Goal: Information Seeking & Learning: Learn about a topic

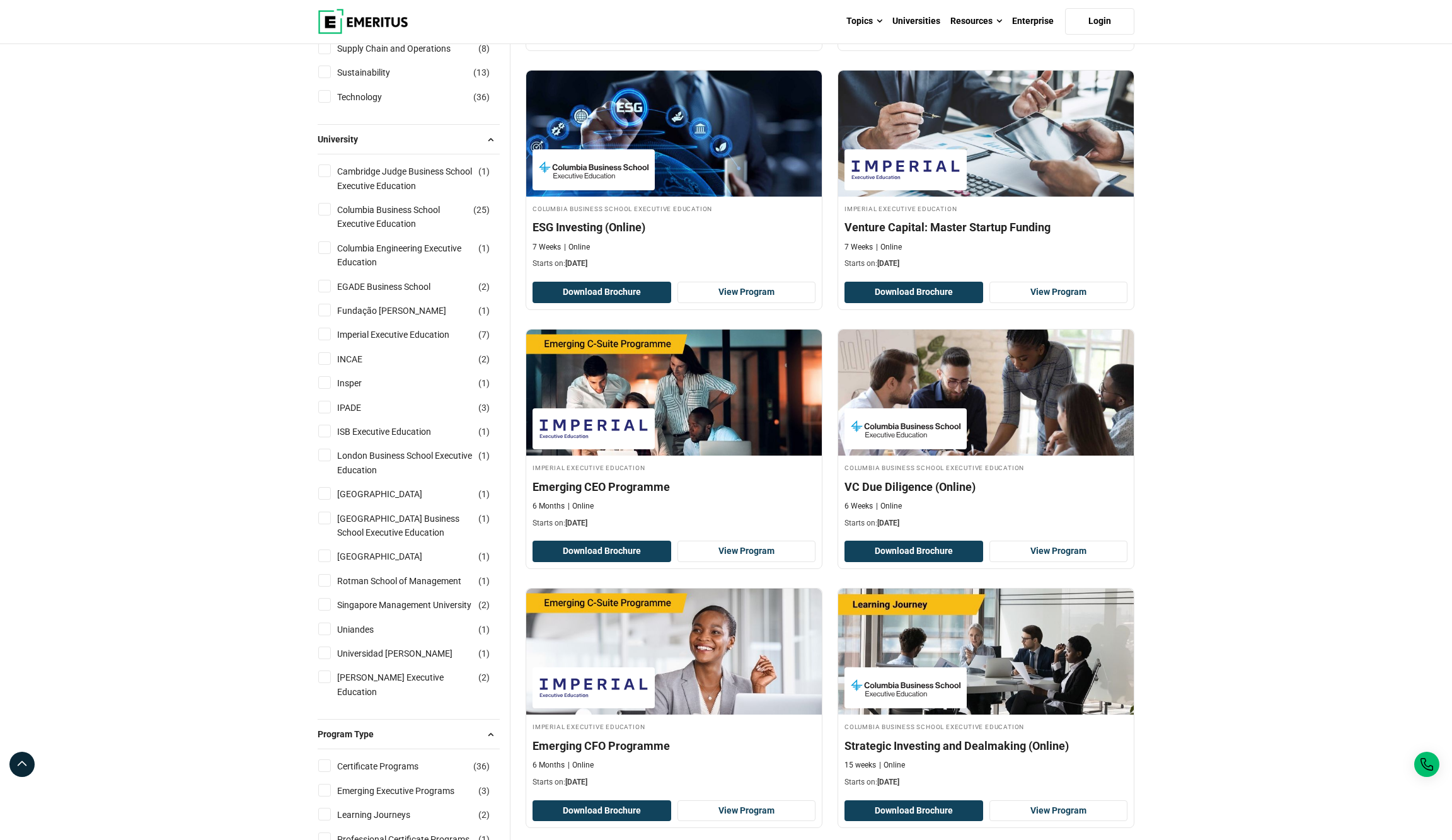
scroll to position [668, 0]
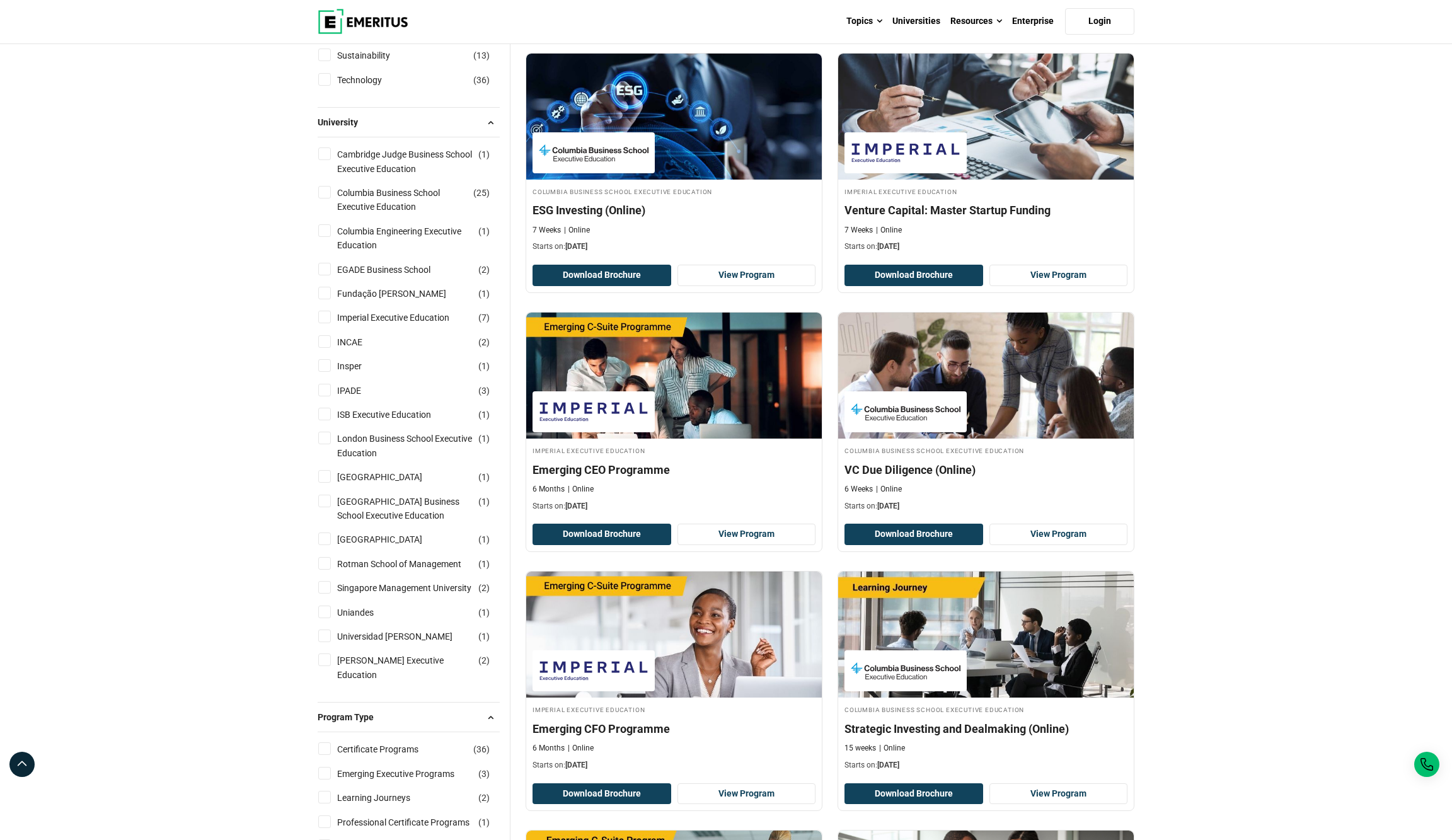
click at [324, 199] on input "Columbia Business School Executive Education ( 25 )" at bounding box center [324, 191] width 12 height 12
checkbox input "true"
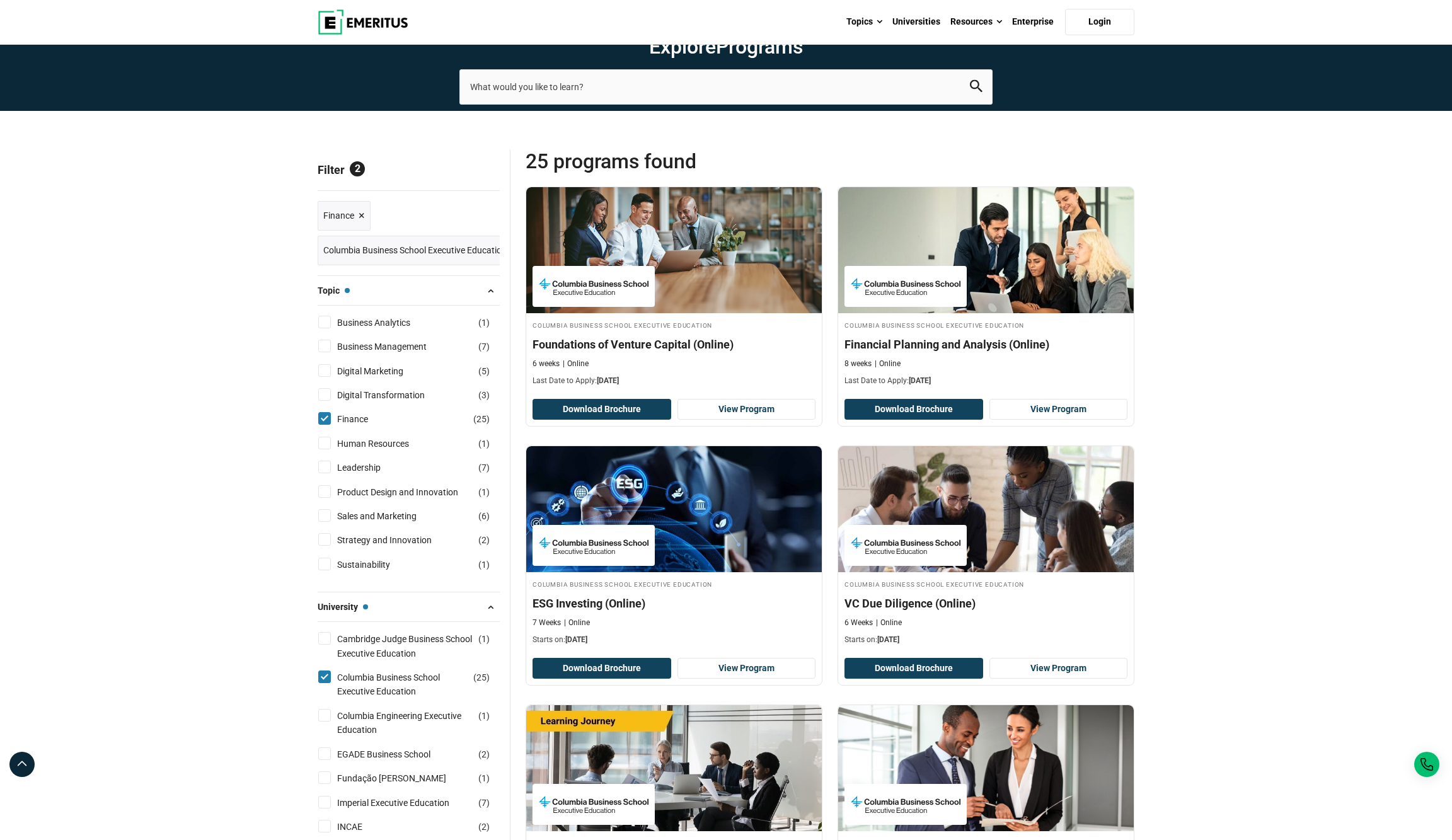
click at [361, 225] on span "×" at bounding box center [362, 216] width 7 height 18
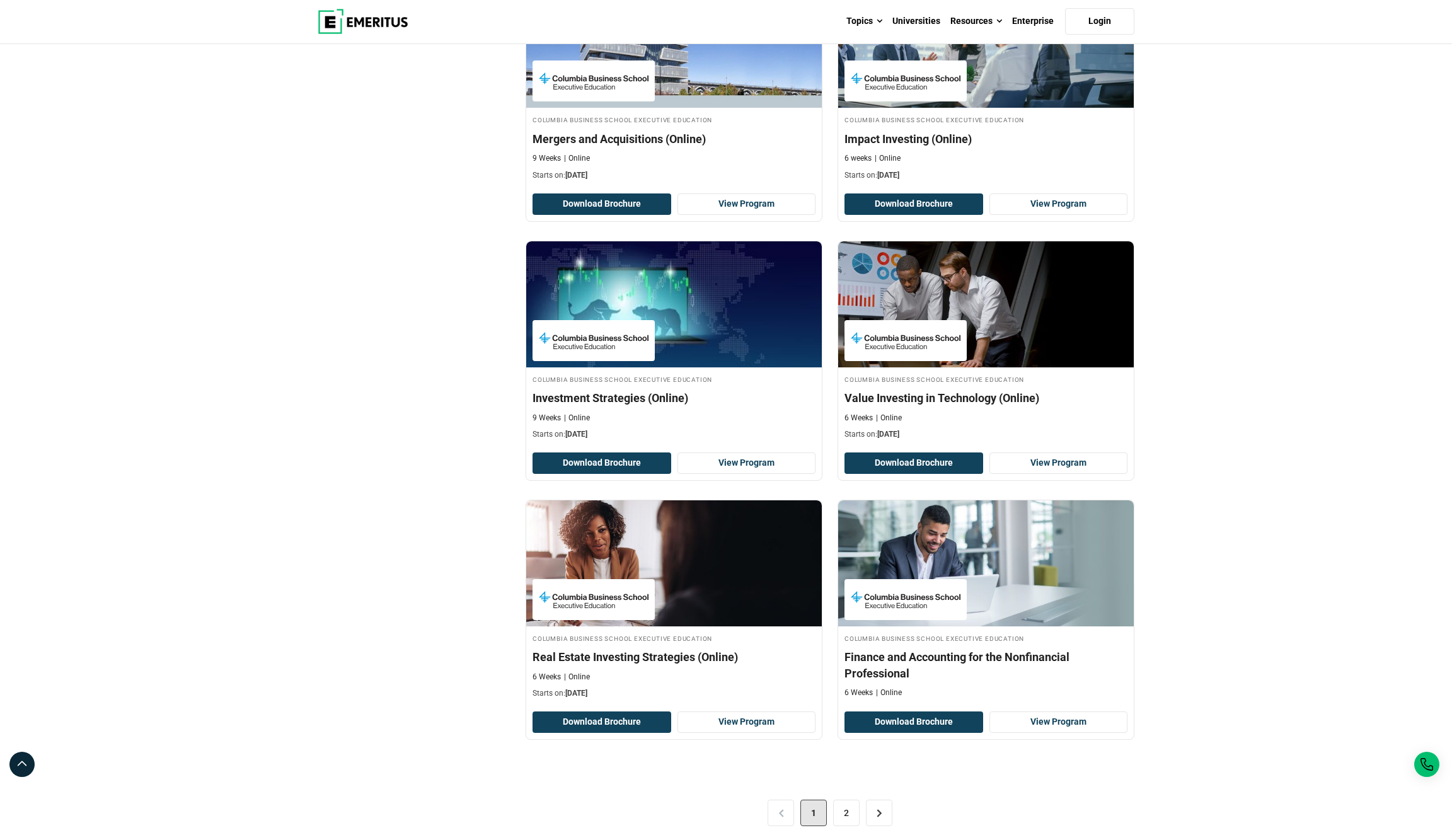
scroll to position [2022, 0]
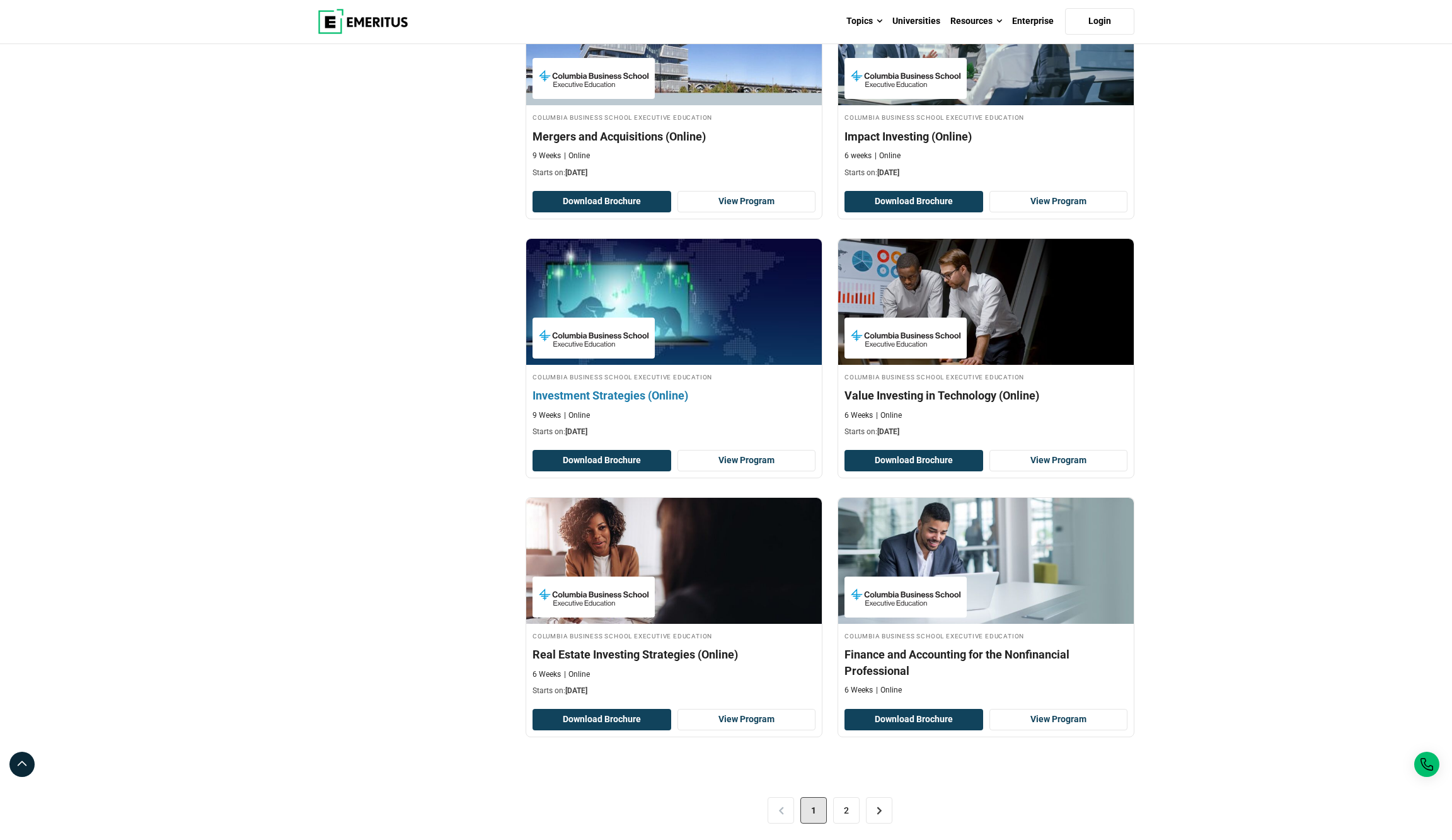
click at [744, 403] on h4 "Investment Strategies (Online)" at bounding box center [674, 396] width 283 height 16
click at [689, 317] on img at bounding box center [673, 301] width 325 height 138
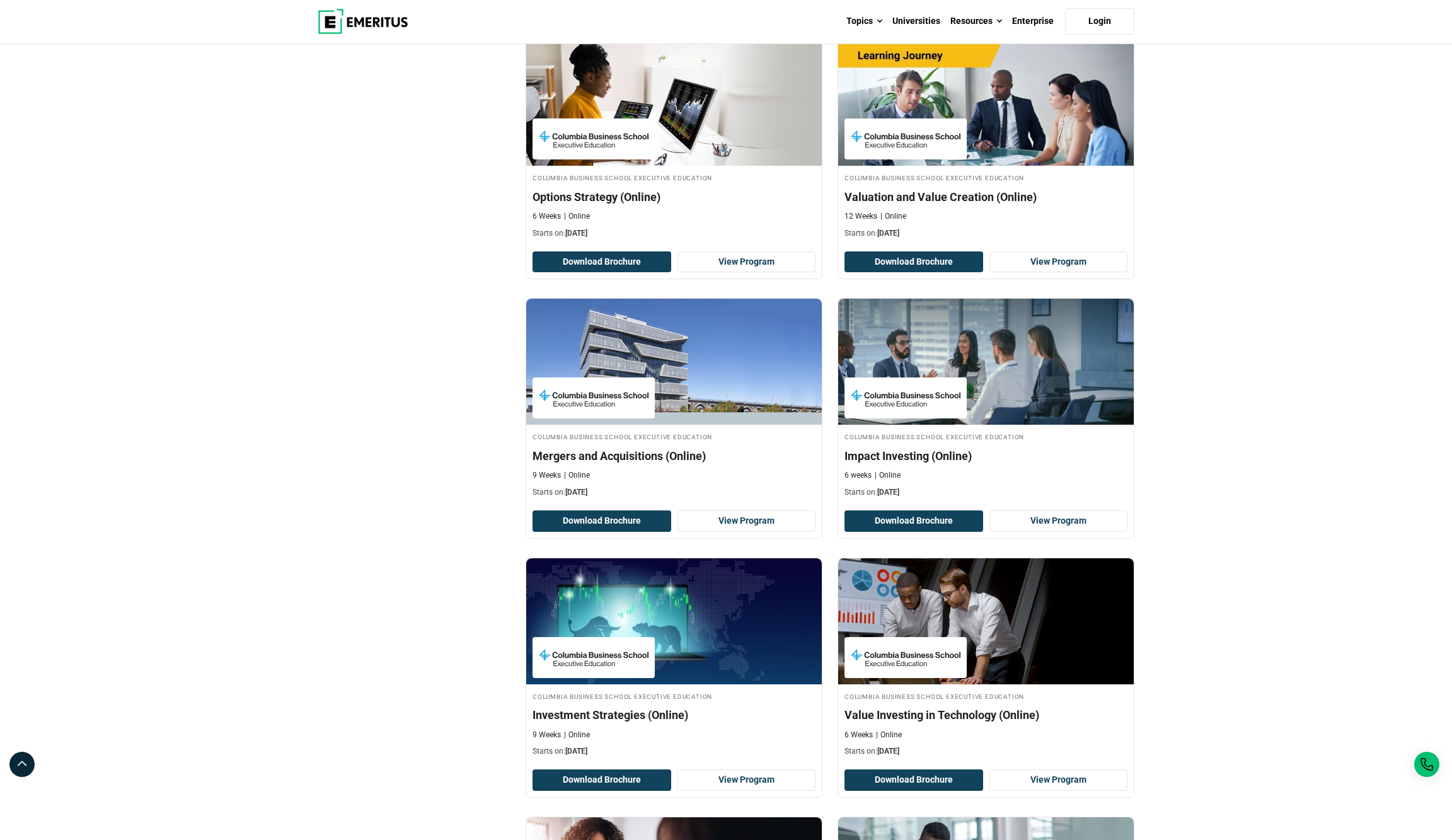
scroll to position [1704, 0]
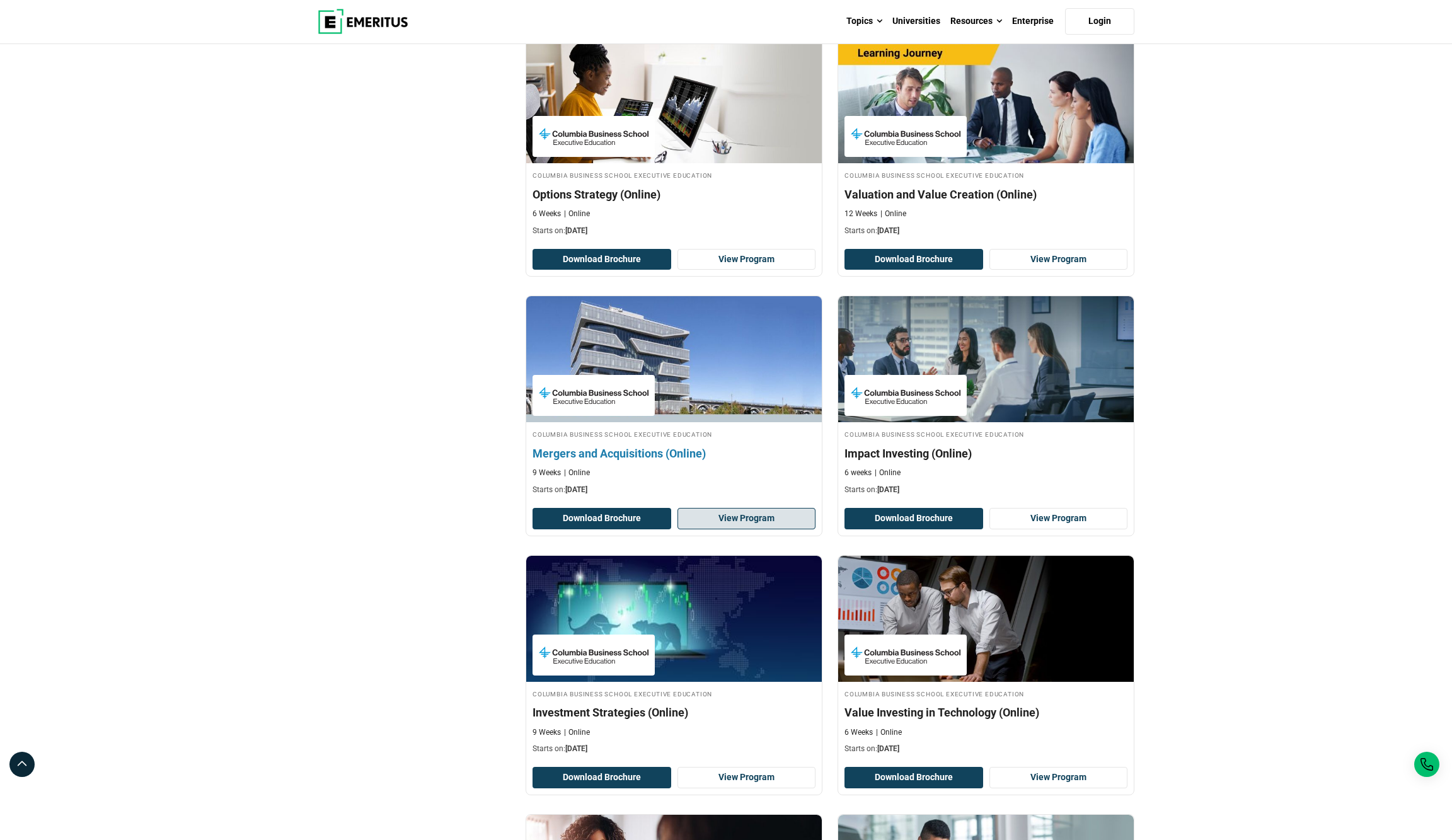
click at [733, 529] on link "View Program" at bounding box center [746, 518] width 138 height 22
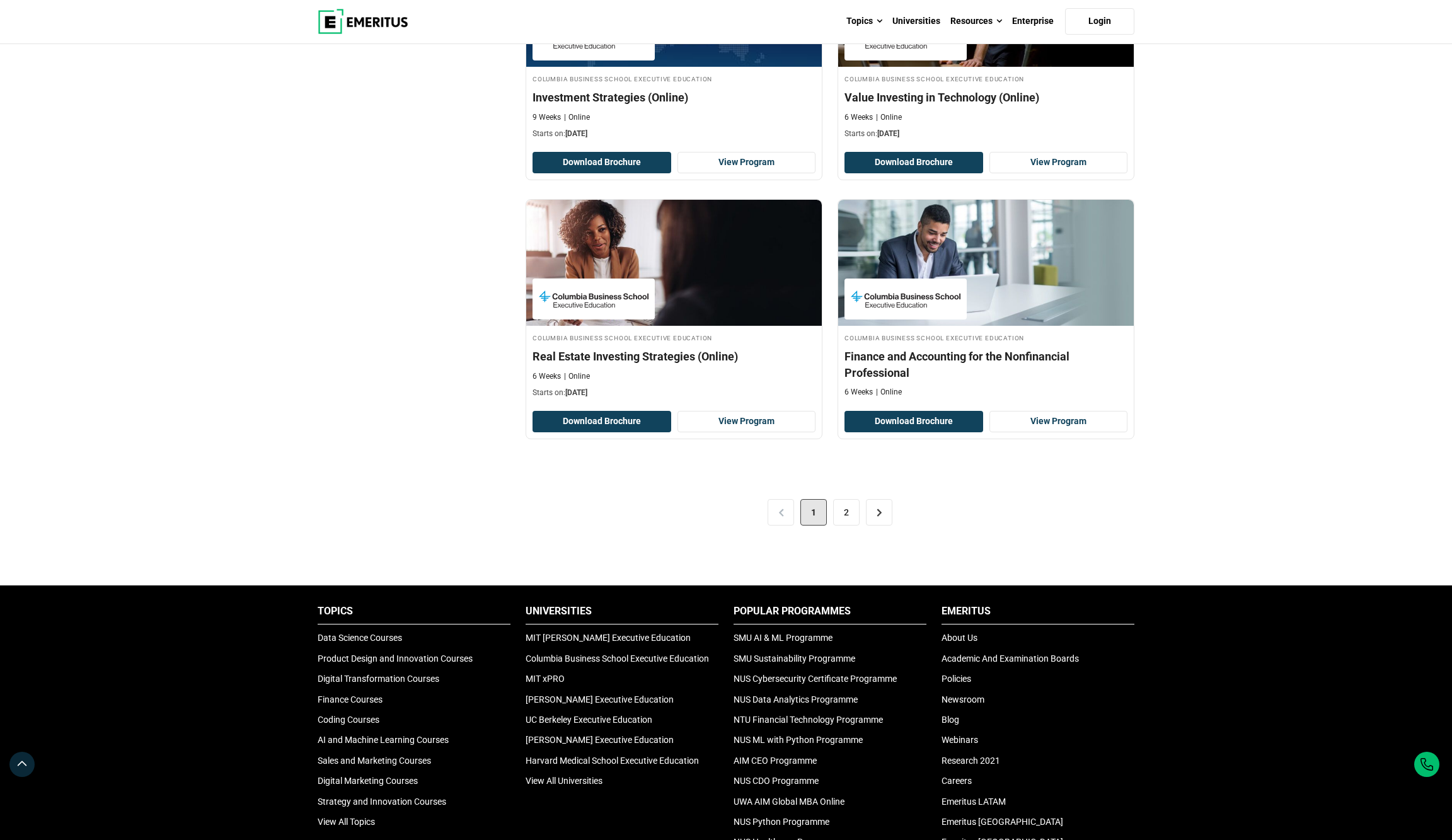
scroll to position [2339, 0]
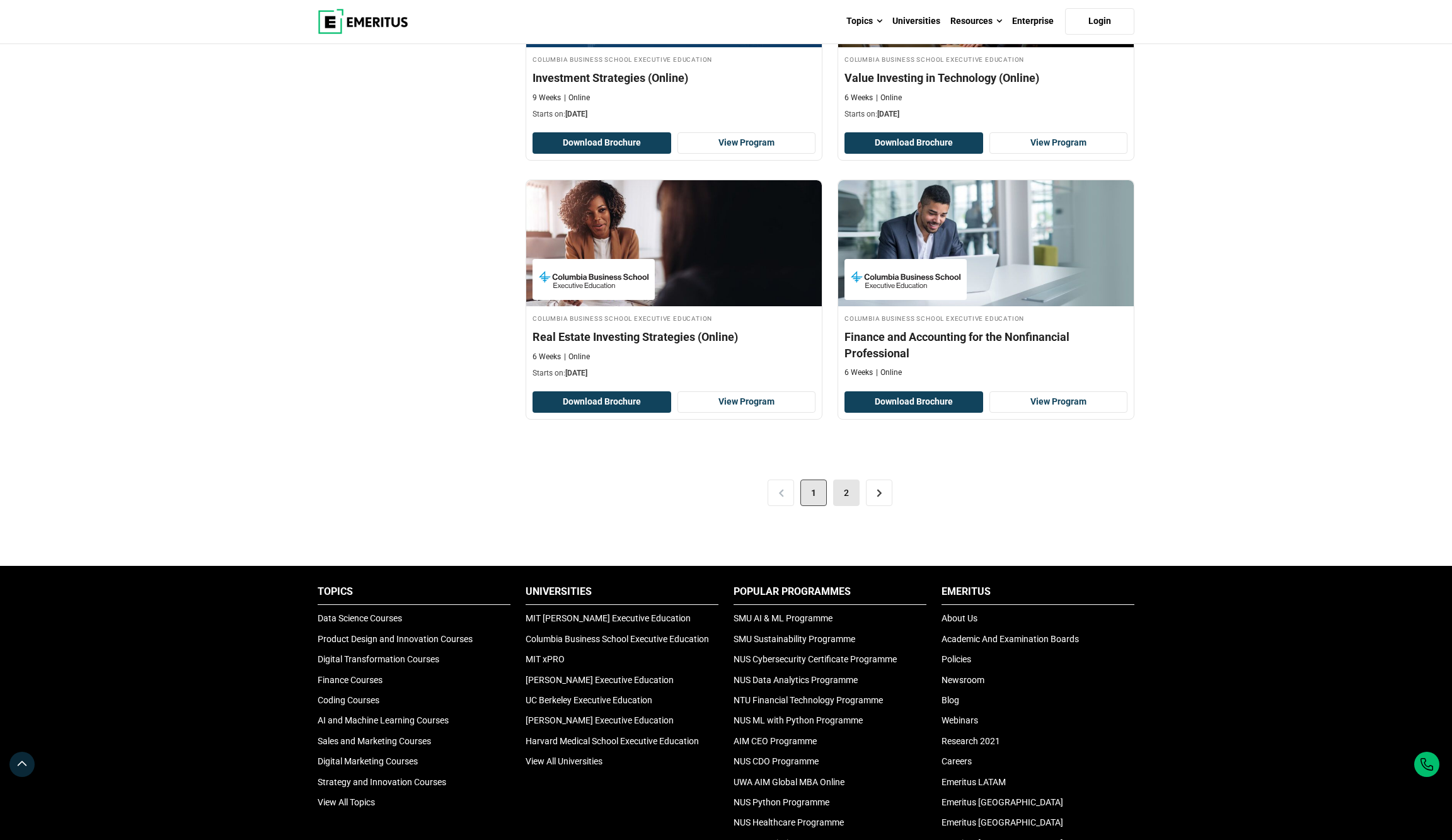
click at [839, 506] on link "2" at bounding box center [847, 493] width 26 height 26
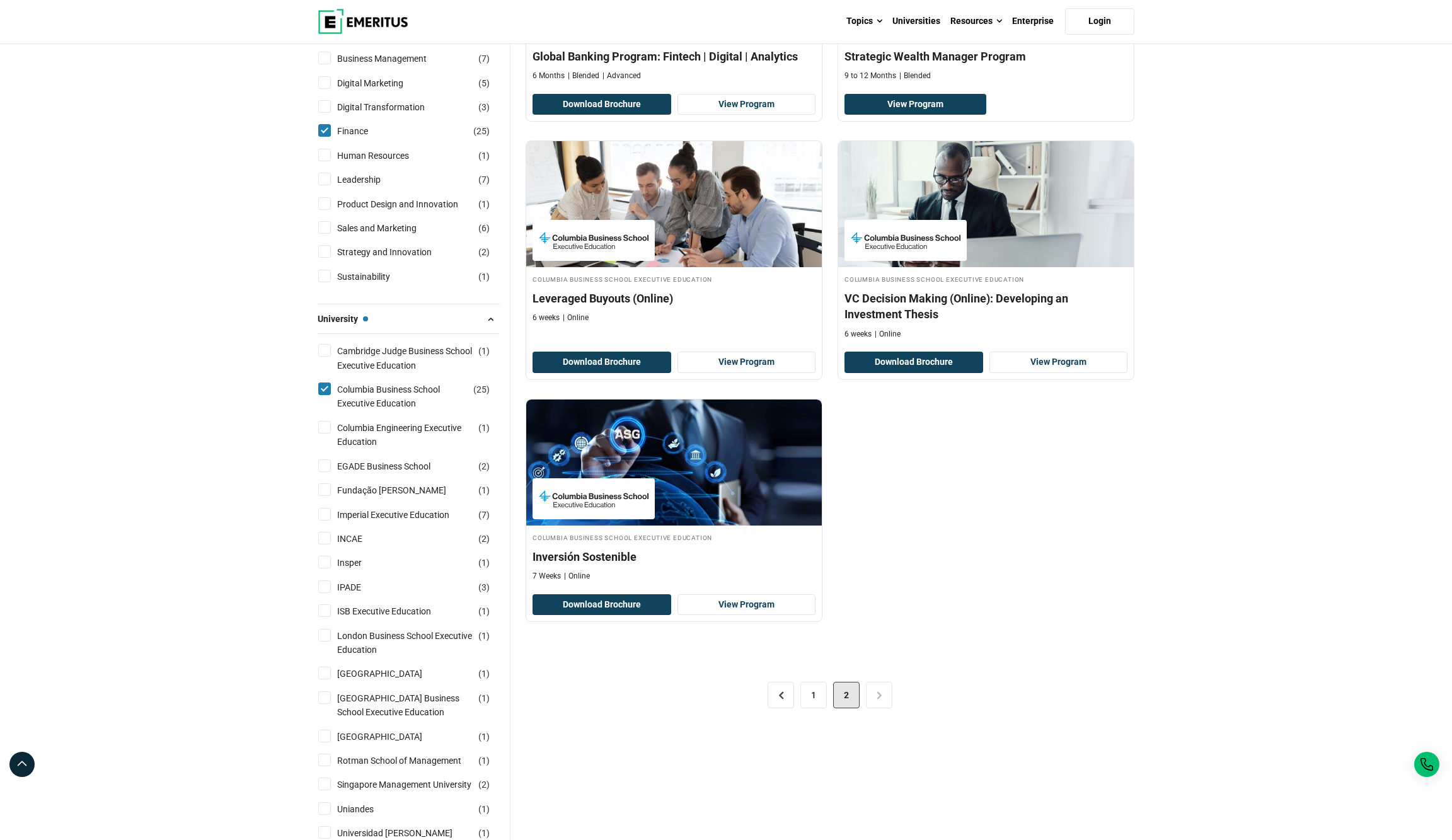
scroll to position [289, 0]
